Goal: Task Accomplishment & Management: Manage account settings

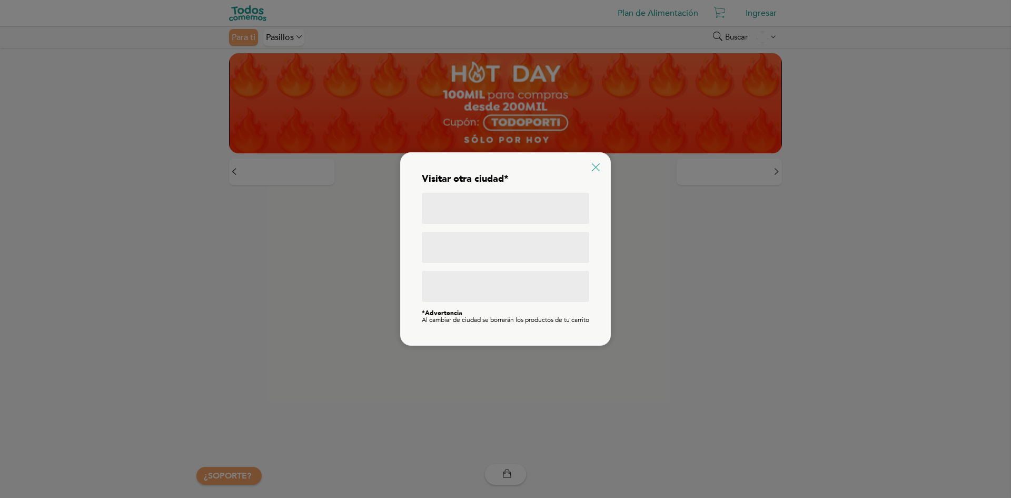
click at [599, 163] on icon at bounding box center [596, 167] width 8 height 8
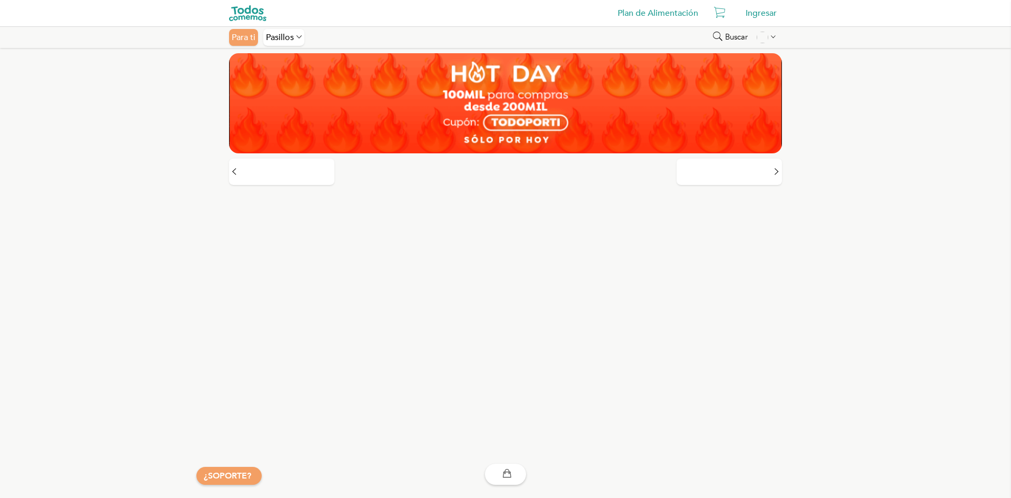
click at [756, 10] on div "Ingresar" at bounding box center [761, 13] width 42 height 21
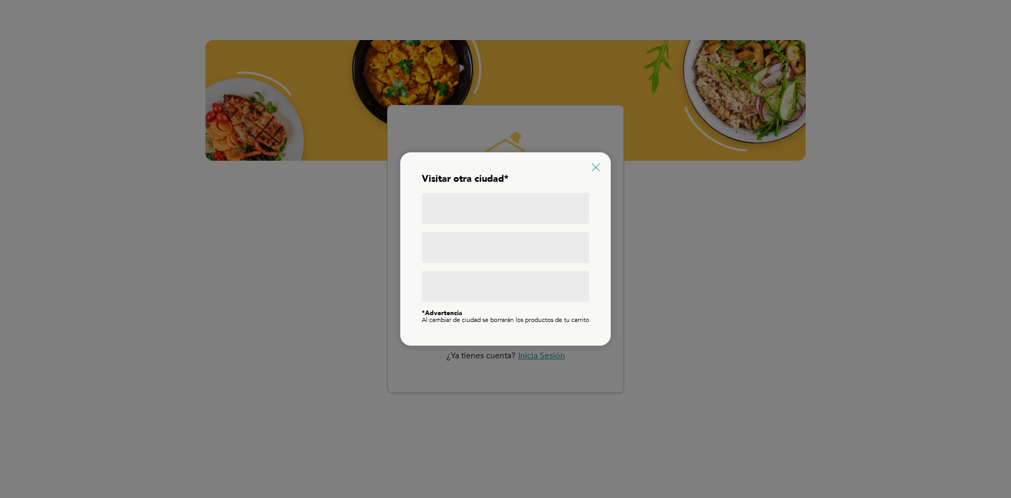
click at [596, 164] on icon at bounding box center [596, 167] width 8 height 8
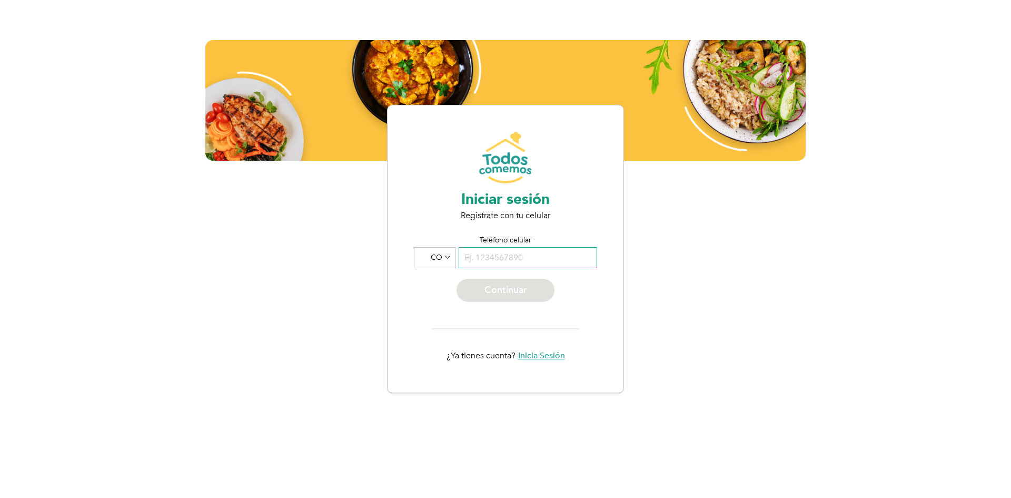
click at [543, 255] on input "tel" at bounding box center [528, 257] width 138 height 21
drag, startPoint x: 541, startPoint y: 261, endPoint x: 562, endPoint y: 247, distance: 24.8
click at [541, 261] on input "tel" at bounding box center [528, 257] width 138 height 21
type input "[PHONE_NUMBER]"
click at [445, 258] on icon at bounding box center [447, 257] width 5 height 9
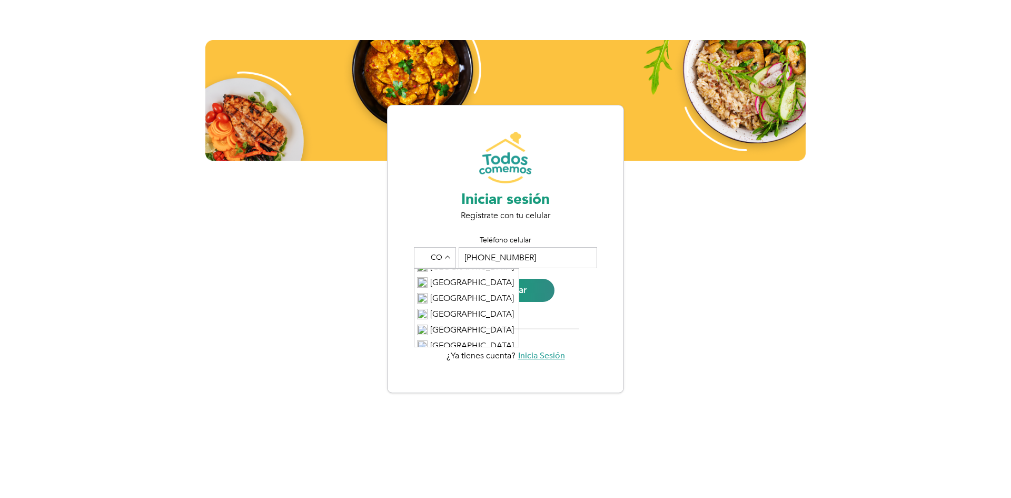
scroll to position [737, 0]
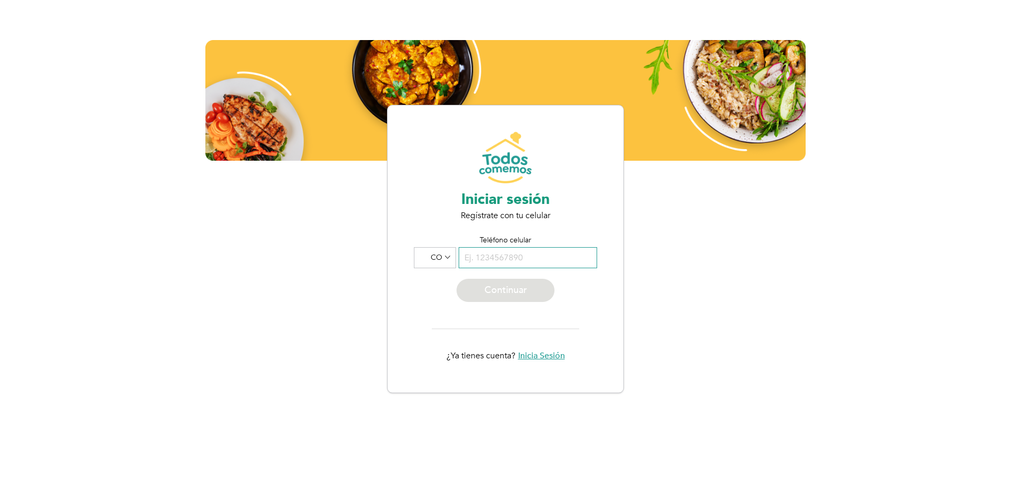
click at [521, 257] on input "tel" at bounding box center [528, 257] width 138 height 21
type input "[PHONE_NUMBER]"
click at [533, 281] on div "Continuar" at bounding box center [506, 290] width 98 height 23
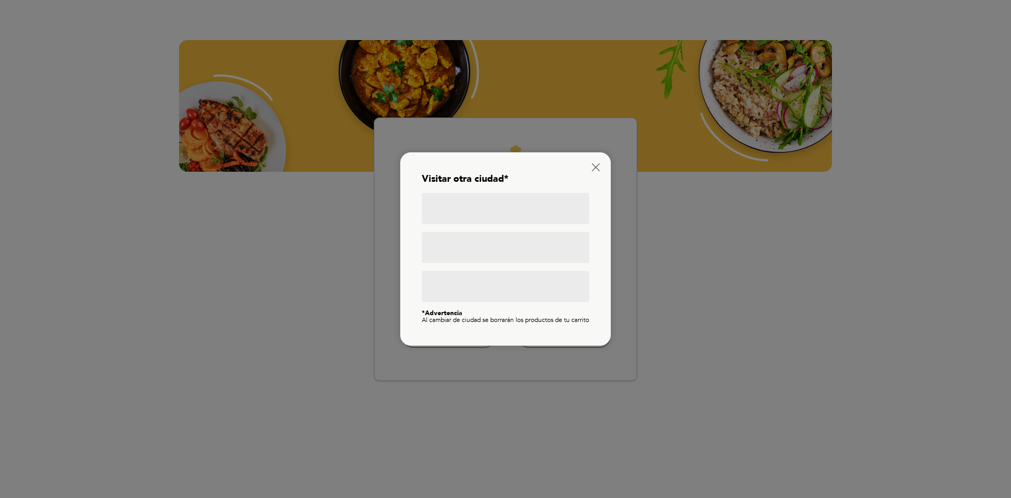
click at [535, 210] on div at bounding box center [505, 208] width 167 height 31
click at [517, 235] on div at bounding box center [505, 247] width 167 height 31
click at [510, 281] on div at bounding box center [505, 286] width 167 height 31
click at [591, 164] on div "Visitar otra ciudad* *Advertencia Al cambiar de ciudad se borrarán los producto…" at bounding box center [505, 248] width 189 height 171
click at [595, 163] on icon at bounding box center [596, 167] width 8 height 8
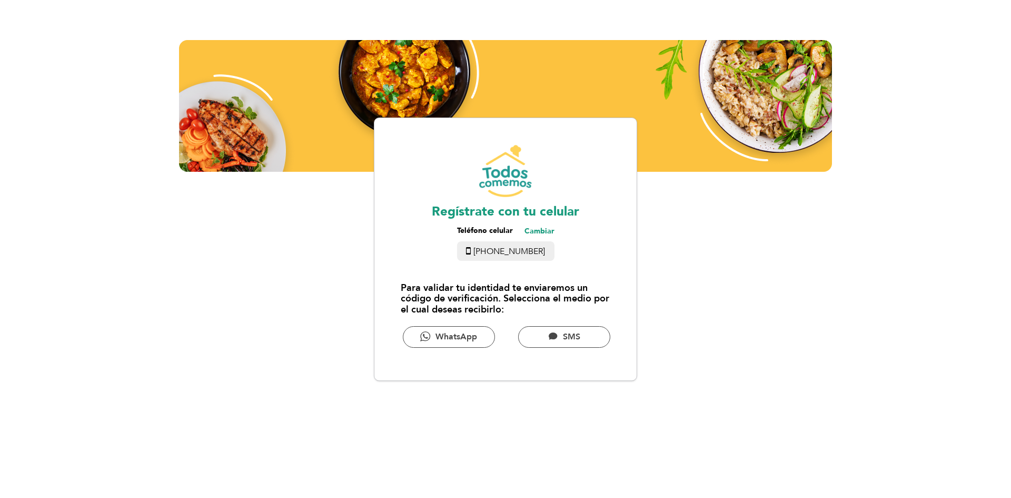
click at [578, 334] on div "SMS" at bounding box center [564, 337] width 92 height 22
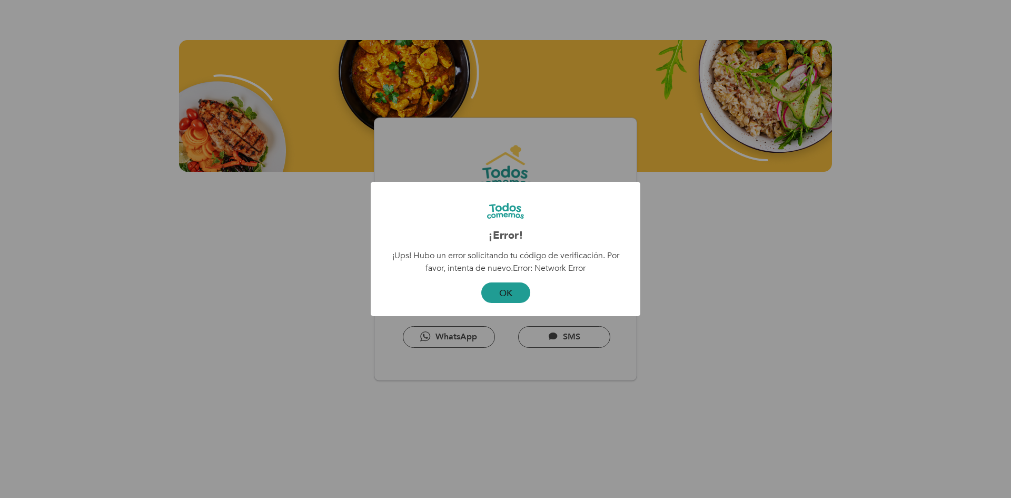
click at [509, 280] on div "OK Cancel" at bounding box center [505, 293] width 249 height 26
click at [507, 288] on button "OK" at bounding box center [505, 292] width 49 height 21
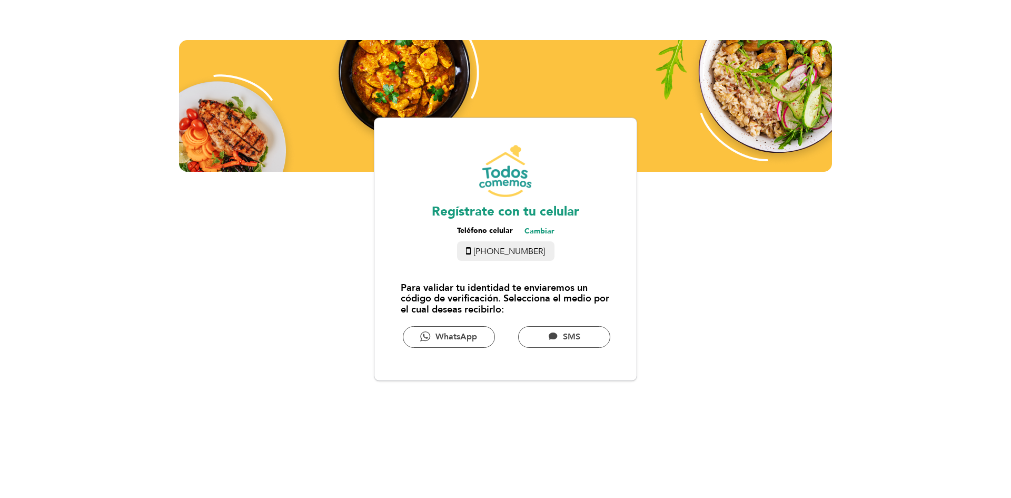
click at [470, 329] on div "WhatsApp" at bounding box center [449, 337] width 92 height 22
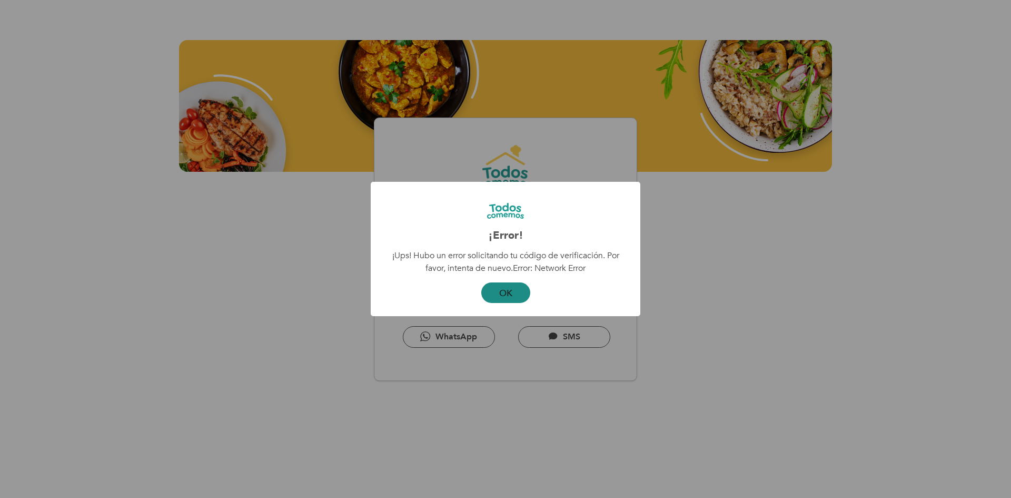
click at [517, 297] on button "OK" at bounding box center [505, 292] width 49 height 21
